Goal: Obtain resource: Obtain resource

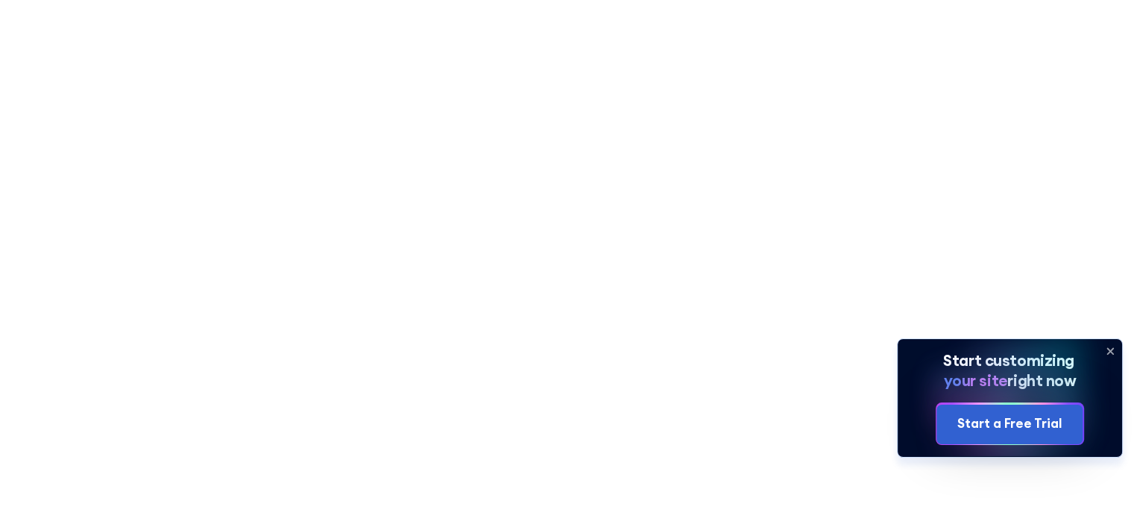
click at [1114, 345] on icon at bounding box center [1111, 351] width 24 height 24
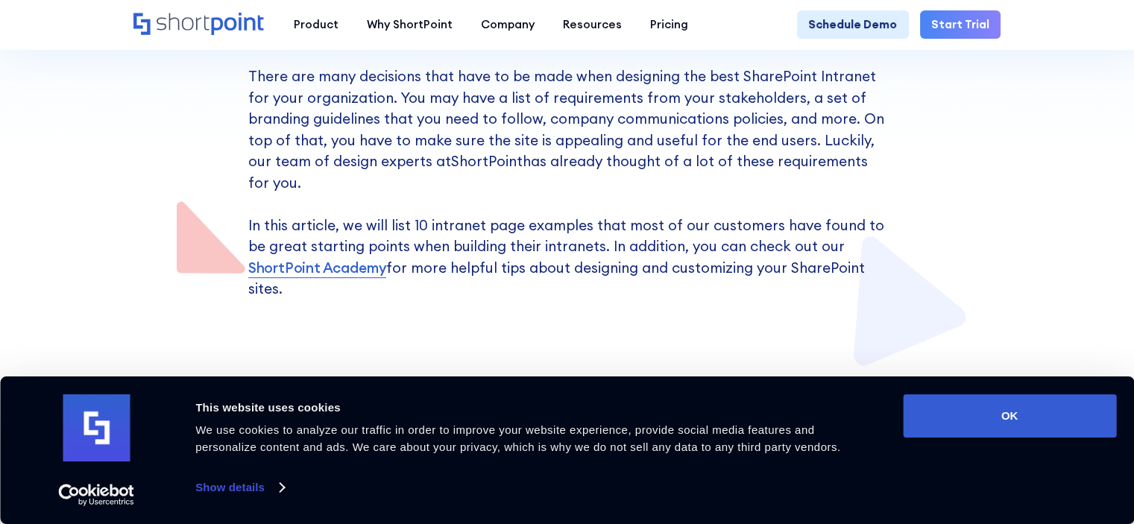
scroll to position [522, 0]
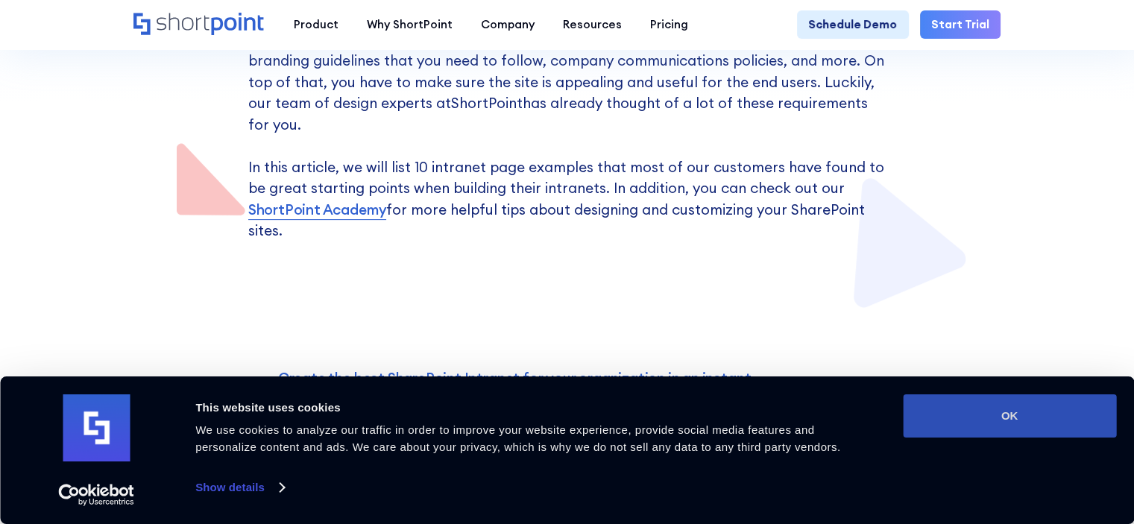
click at [932, 413] on button "OK" at bounding box center [1009, 416] width 213 height 43
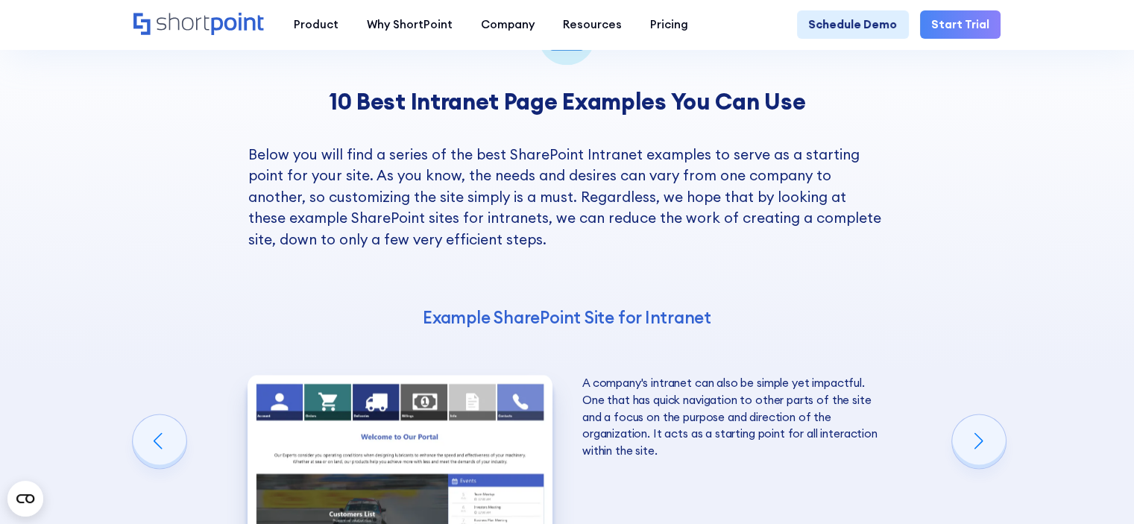
scroll to position [2088, 0]
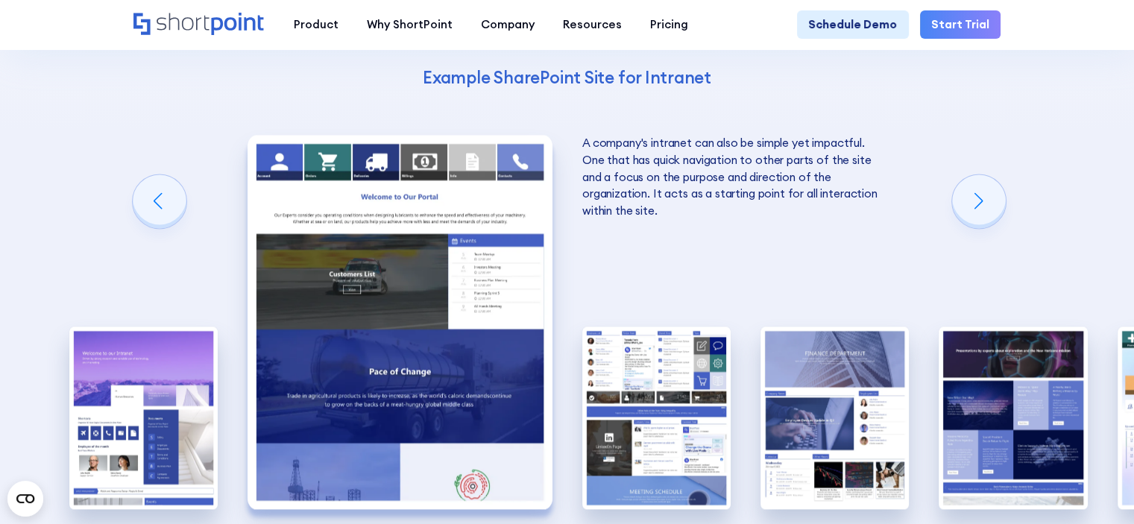
click at [471, 268] on img "2 / 10" at bounding box center [400, 322] width 305 height 374
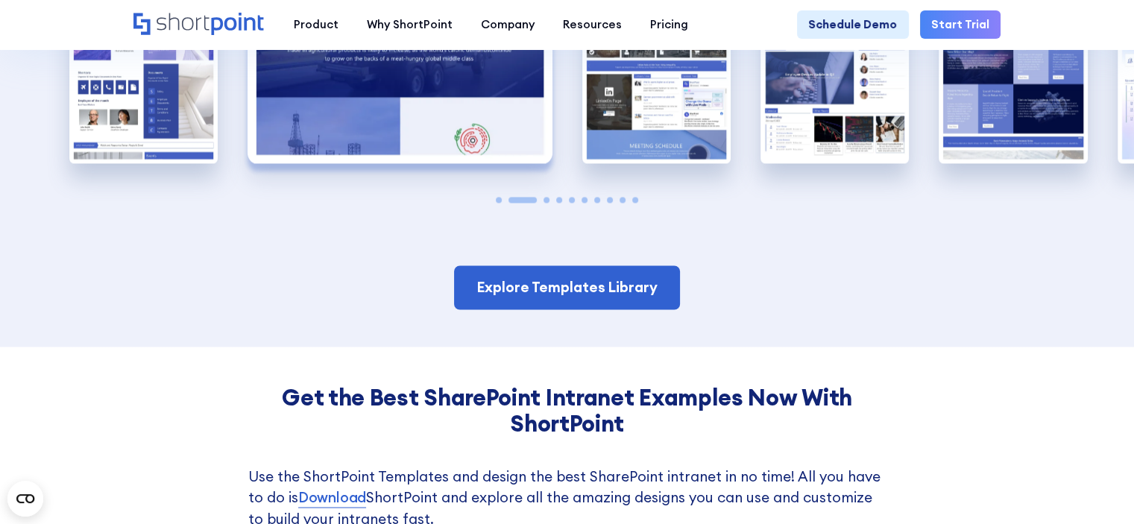
scroll to position [2461, 0]
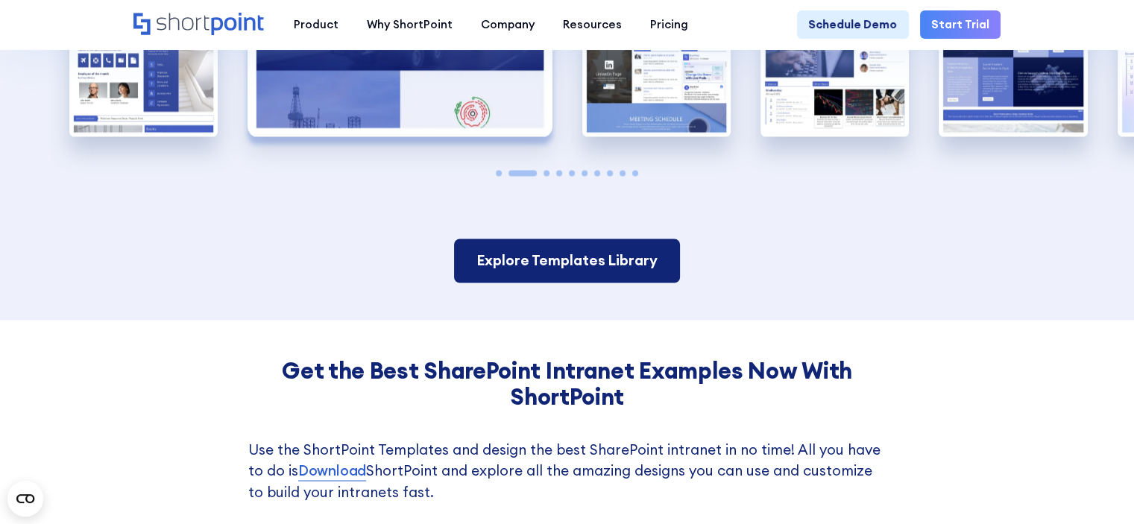
click at [546, 239] on link "Explore Templates Library" at bounding box center [567, 261] width 226 height 44
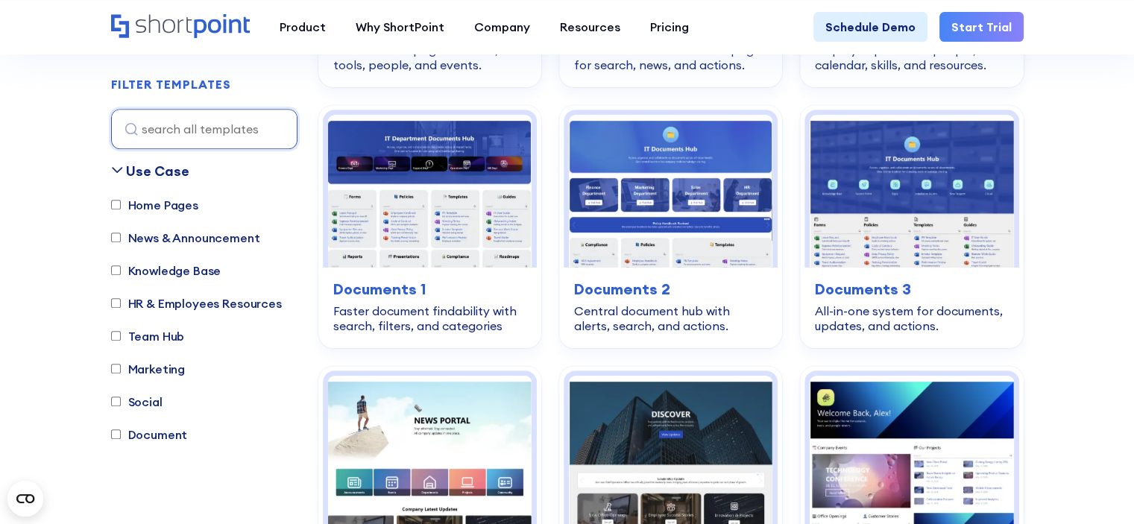
scroll to position [522, 0]
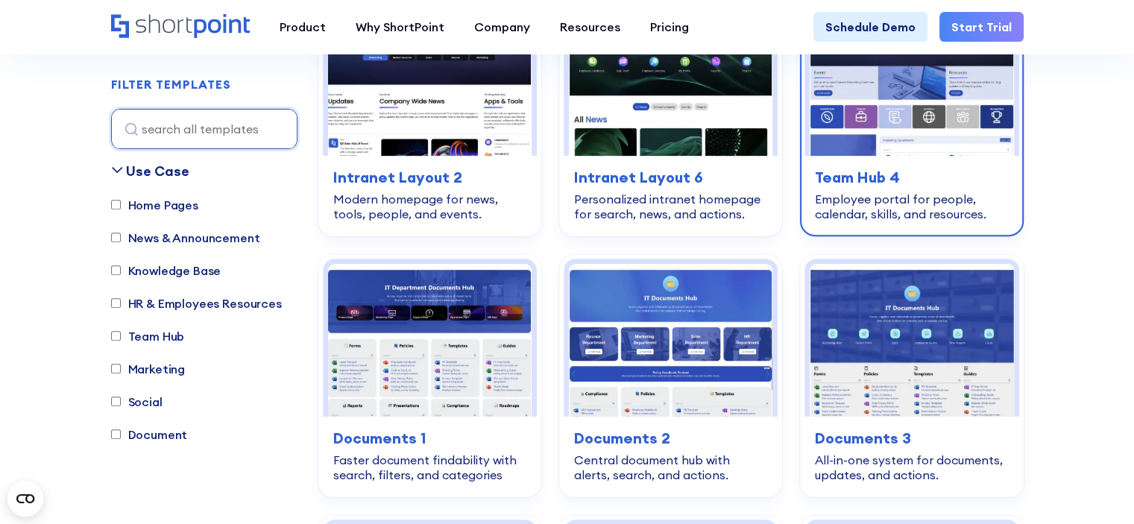
click at [849, 169] on h3 "Team Hub 4" at bounding box center [911, 177] width 193 height 22
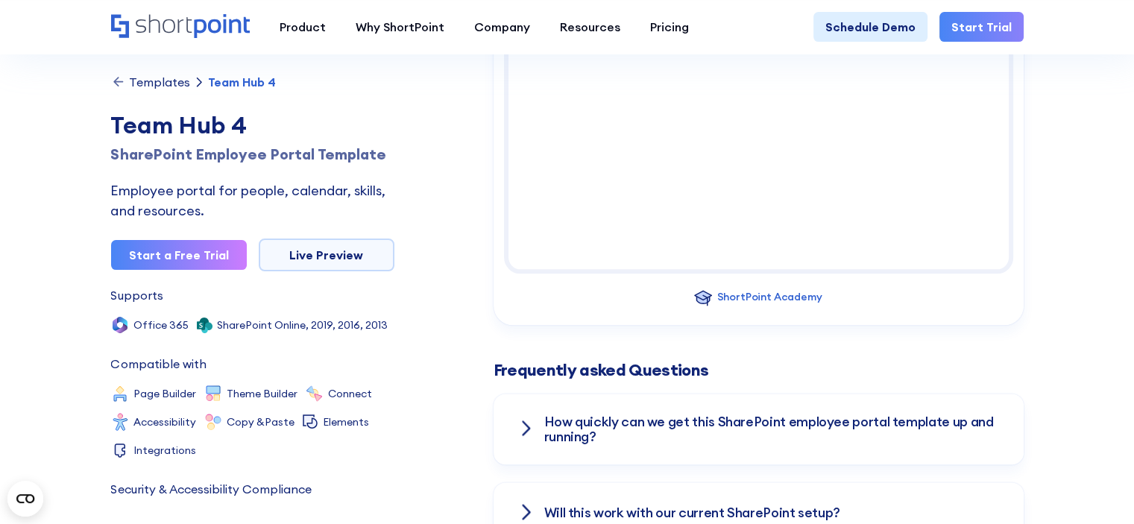
scroll to position [1790, 0]
